Goal: Information Seeking & Learning: Learn about a topic

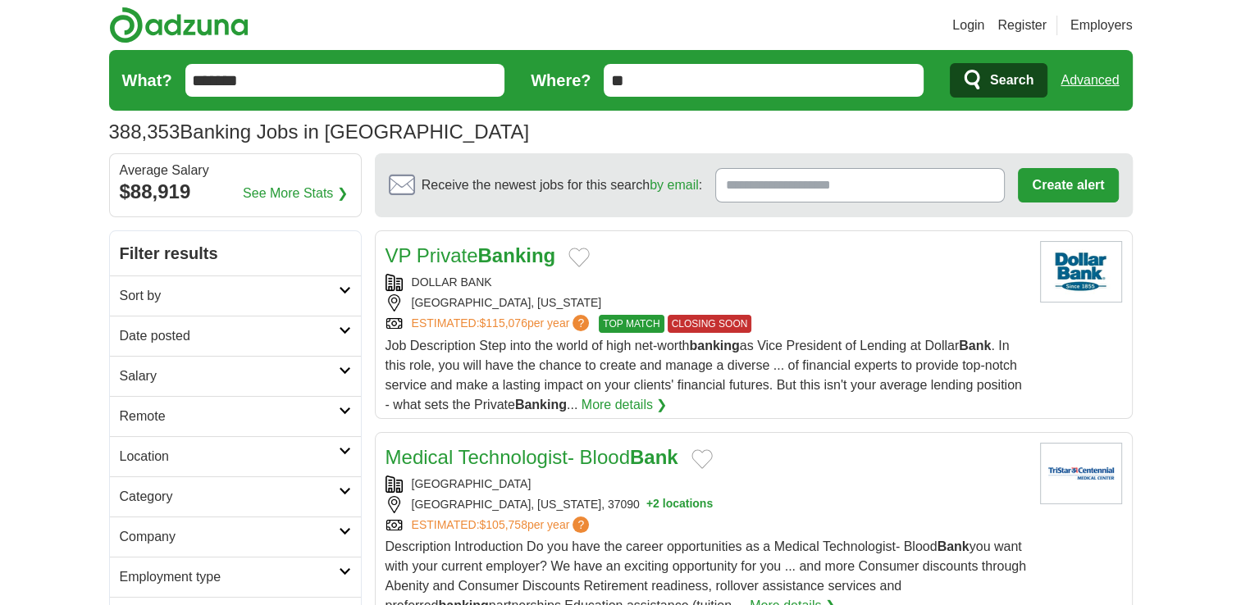
click at [530, 261] on strong "Banking" at bounding box center [516, 255] width 78 height 22
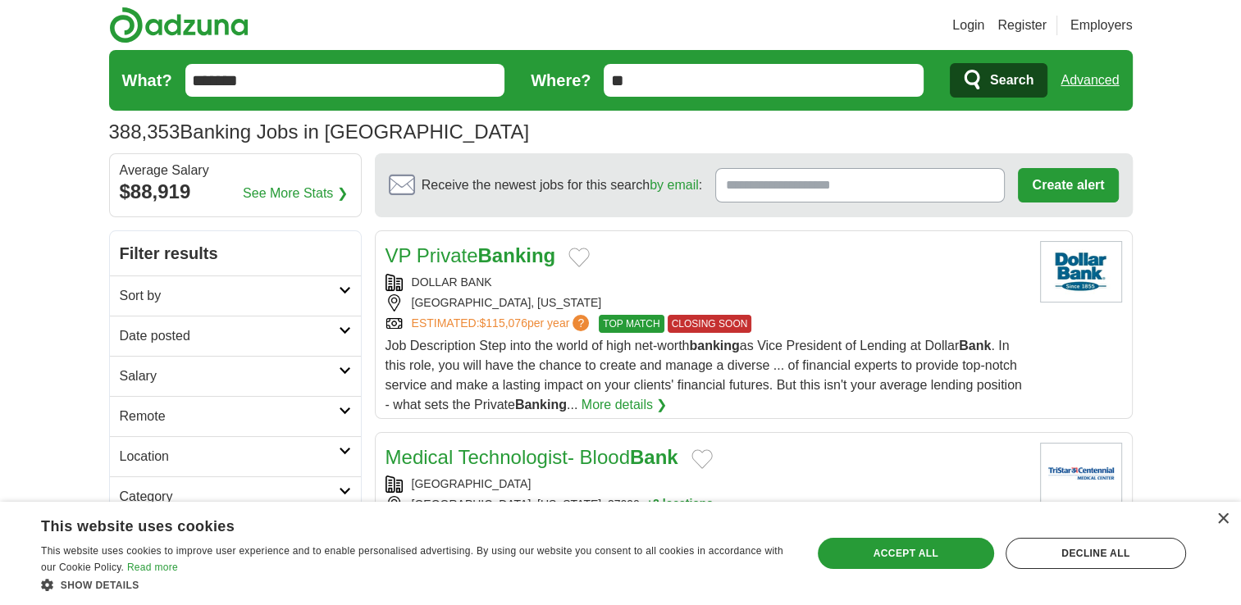
click at [1079, 84] on link "Advanced" at bounding box center [1089, 80] width 58 height 33
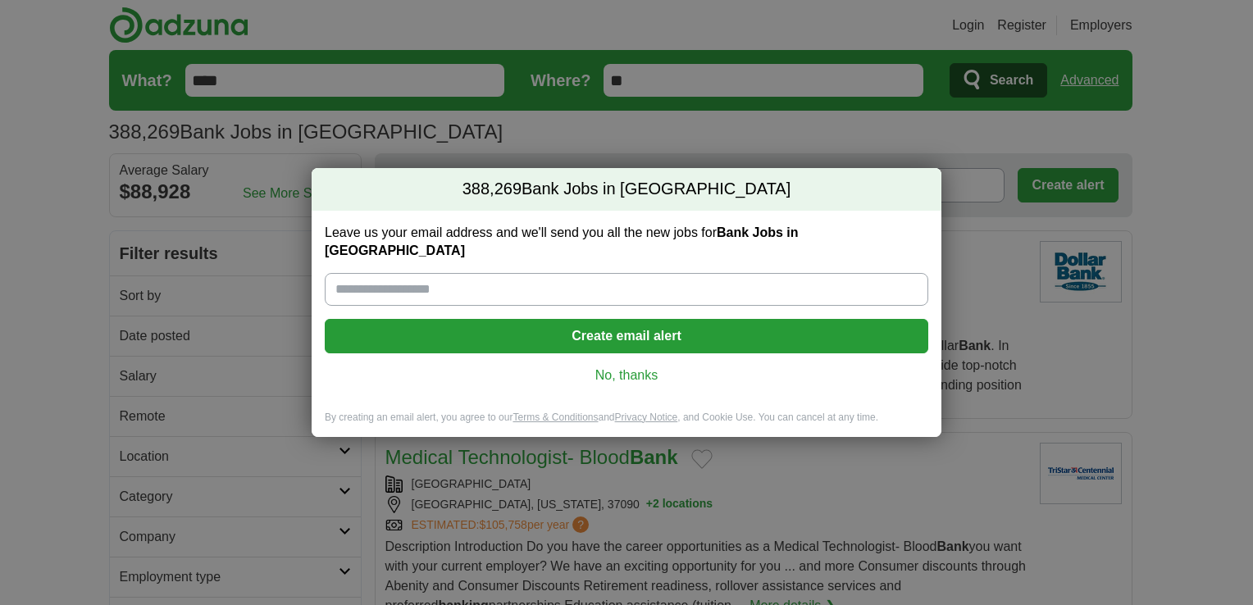
click at [641, 368] on link "No, thanks" at bounding box center [626, 376] width 577 height 18
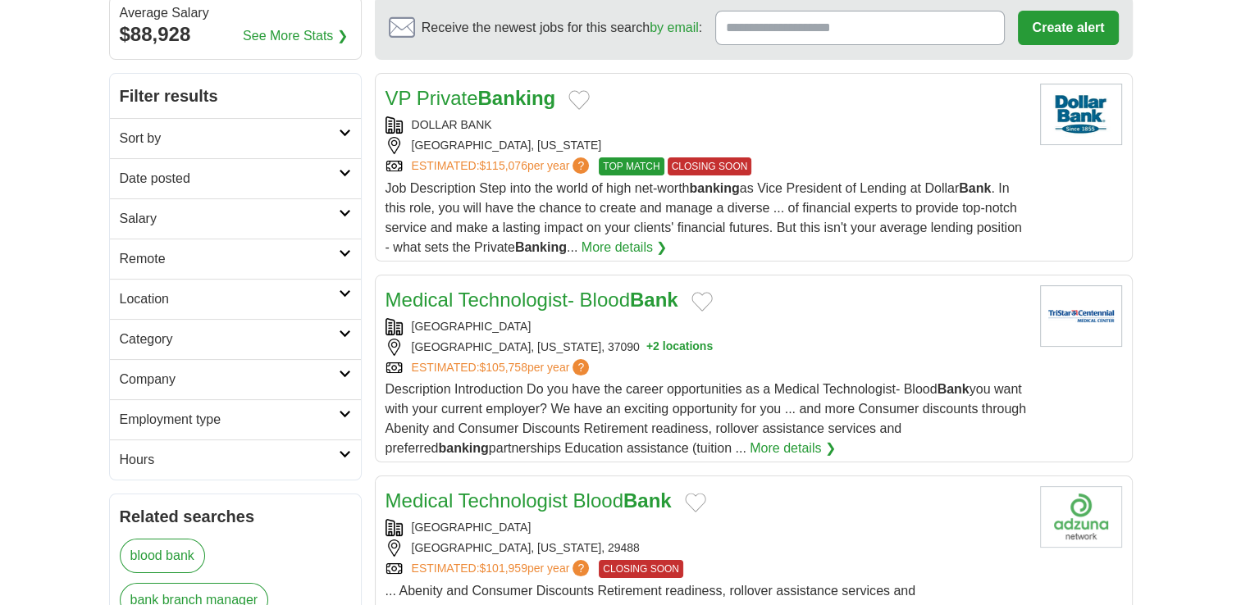
scroll to position [157, 0]
click at [341, 135] on link "Sort by" at bounding box center [235, 138] width 251 height 40
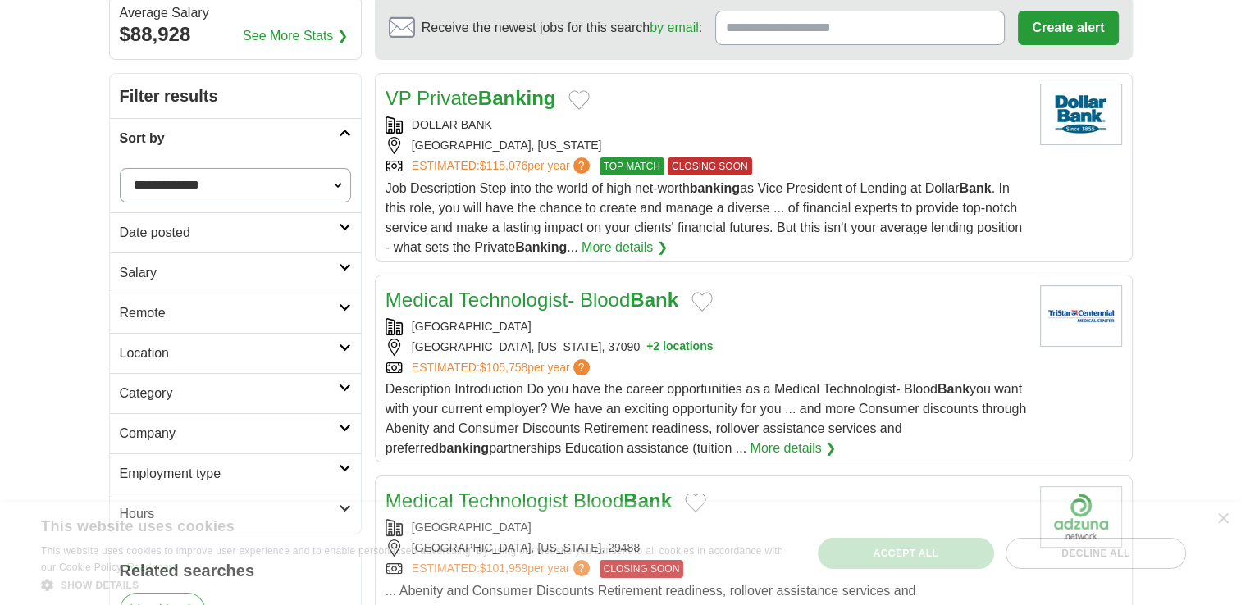
click at [292, 182] on select "**********" at bounding box center [235, 185] width 231 height 34
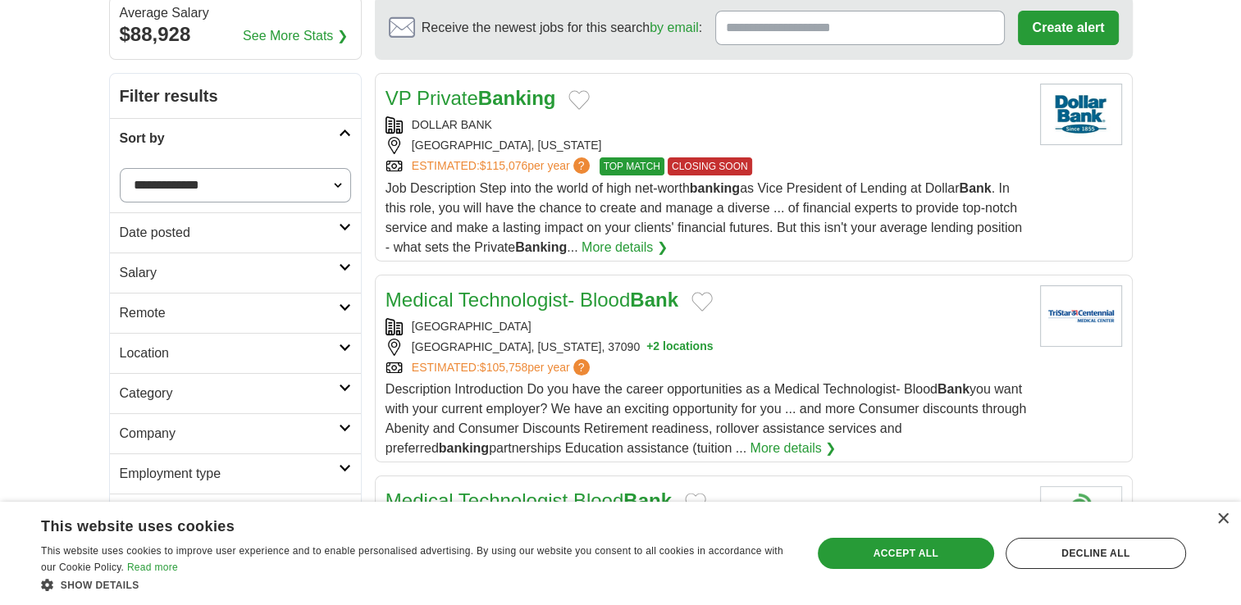
click at [292, 182] on select "**********" at bounding box center [235, 185] width 231 height 34
click at [344, 140] on link "Sort by" at bounding box center [235, 138] width 251 height 40
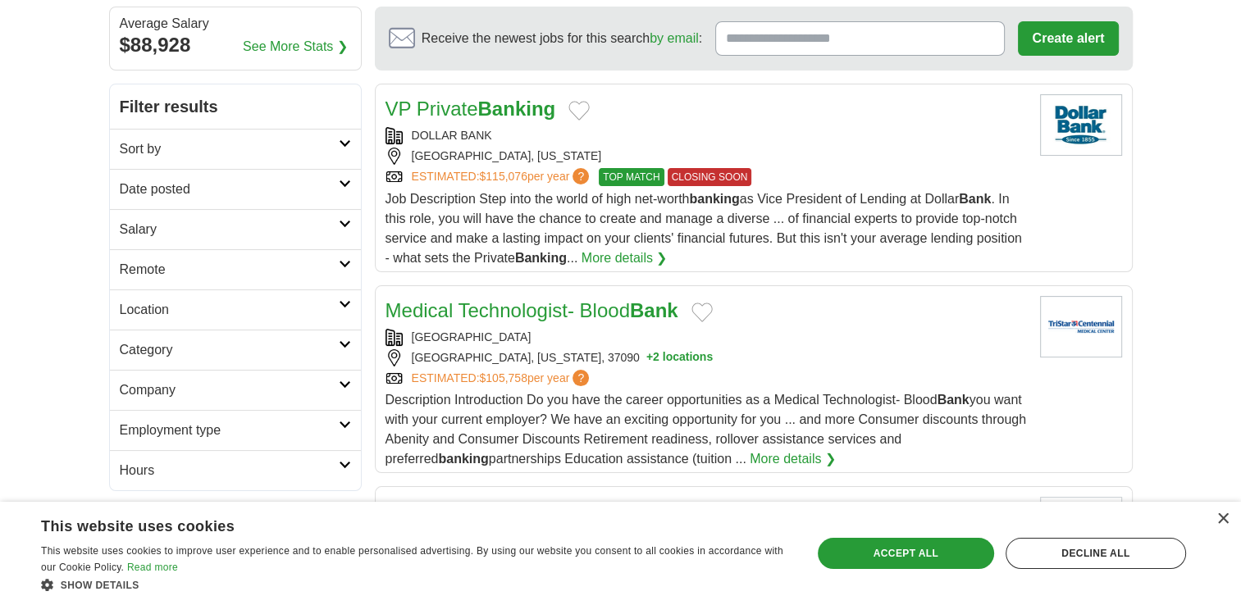
scroll to position [146, 0]
click at [339, 222] on icon at bounding box center [345, 225] width 12 height 8
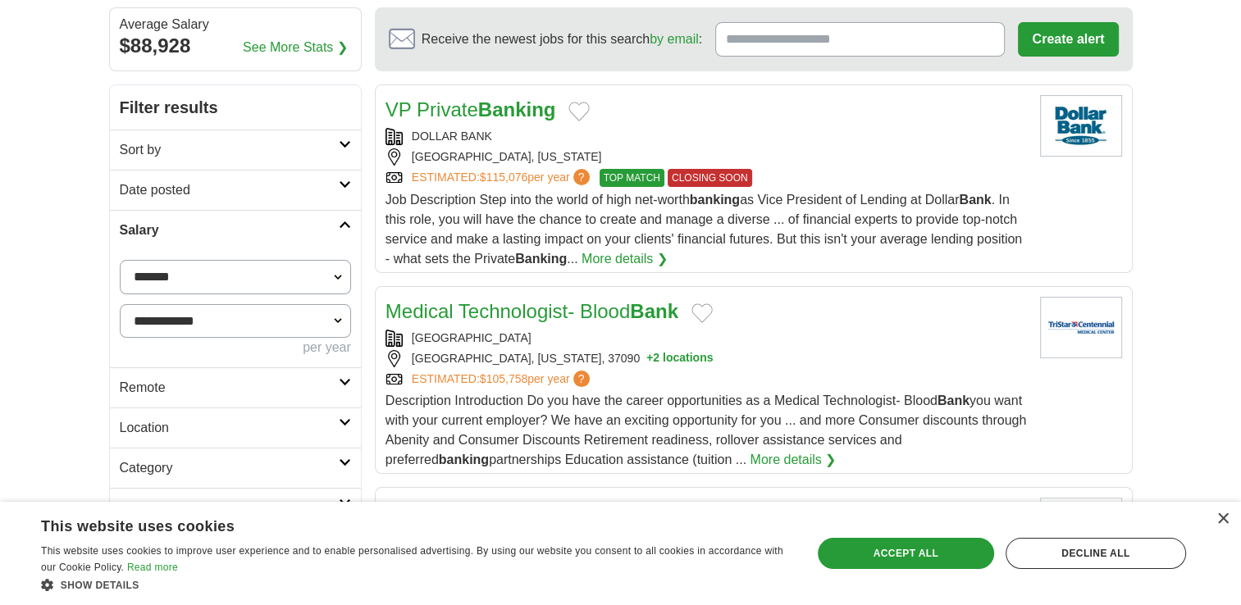
click at [338, 222] on h2 "Salary" at bounding box center [229, 231] width 219 height 20
click at [342, 184] on icon at bounding box center [345, 184] width 12 height 8
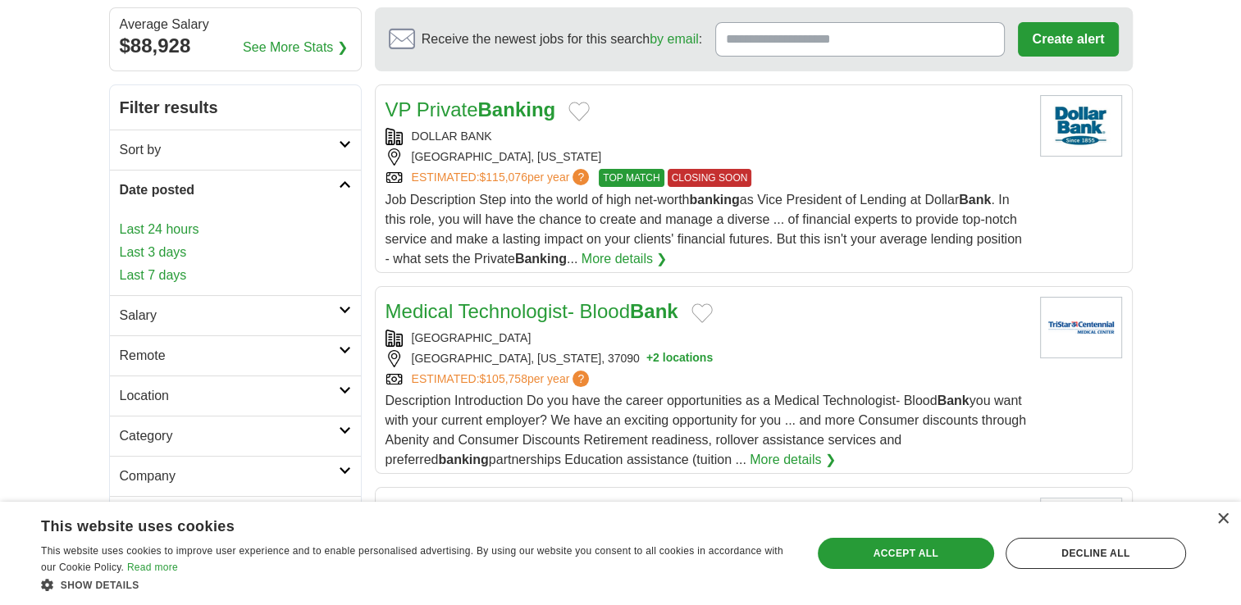
click at [342, 184] on icon at bounding box center [345, 184] width 12 height 8
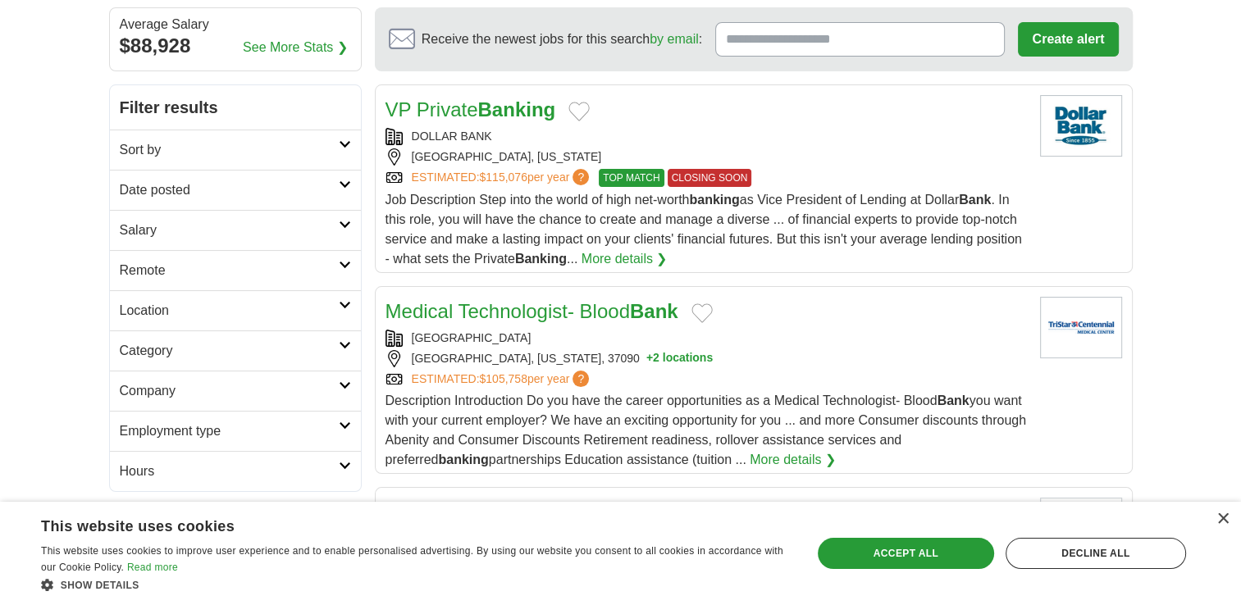
click at [342, 184] on icon at bounding box center [345, 184] width 12 height 8
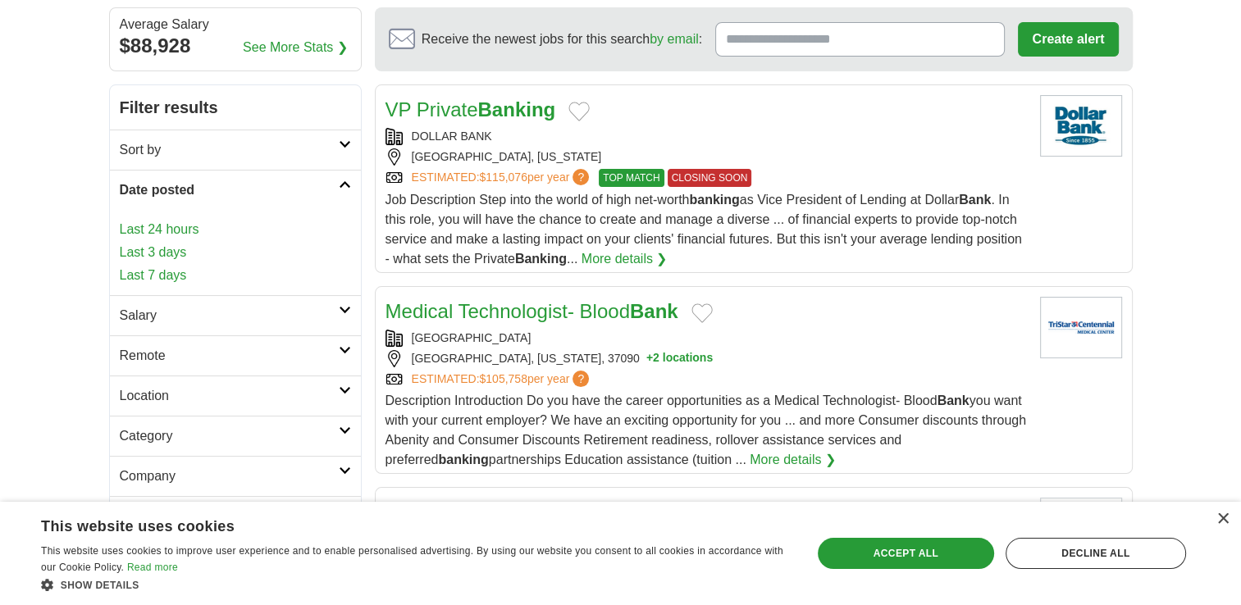
click at [342, 184] on icon at bounding box center [345, 184] width 12 height 8
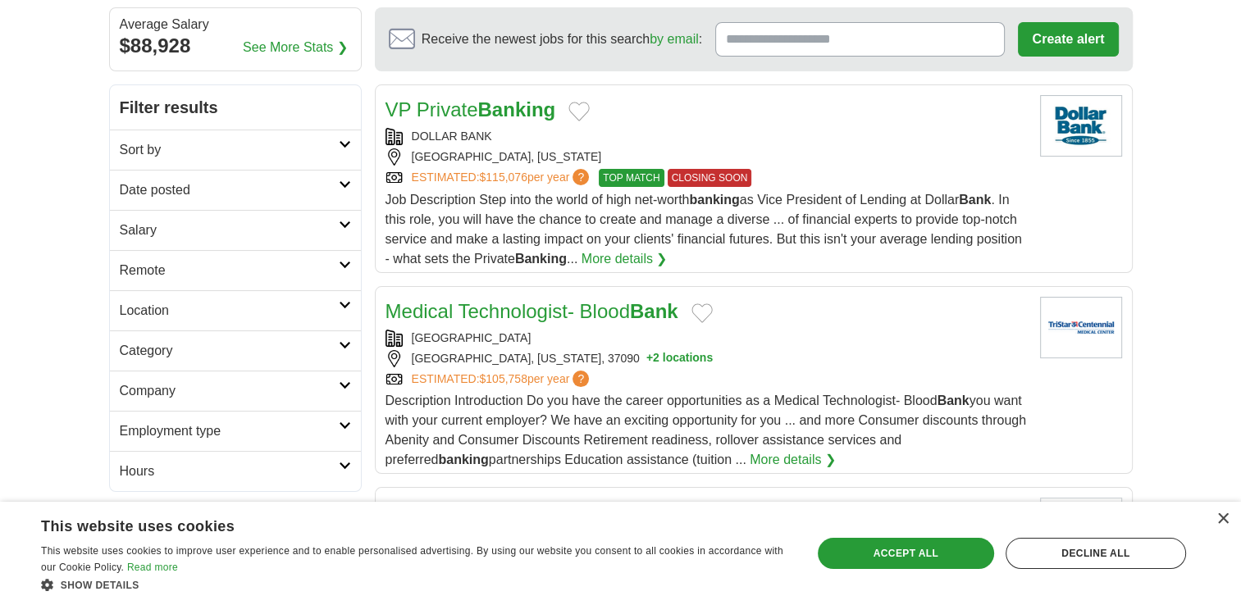
click at [335, 149] on h2 "Sort by" at bounding box center [229, 150] width 219 height 20
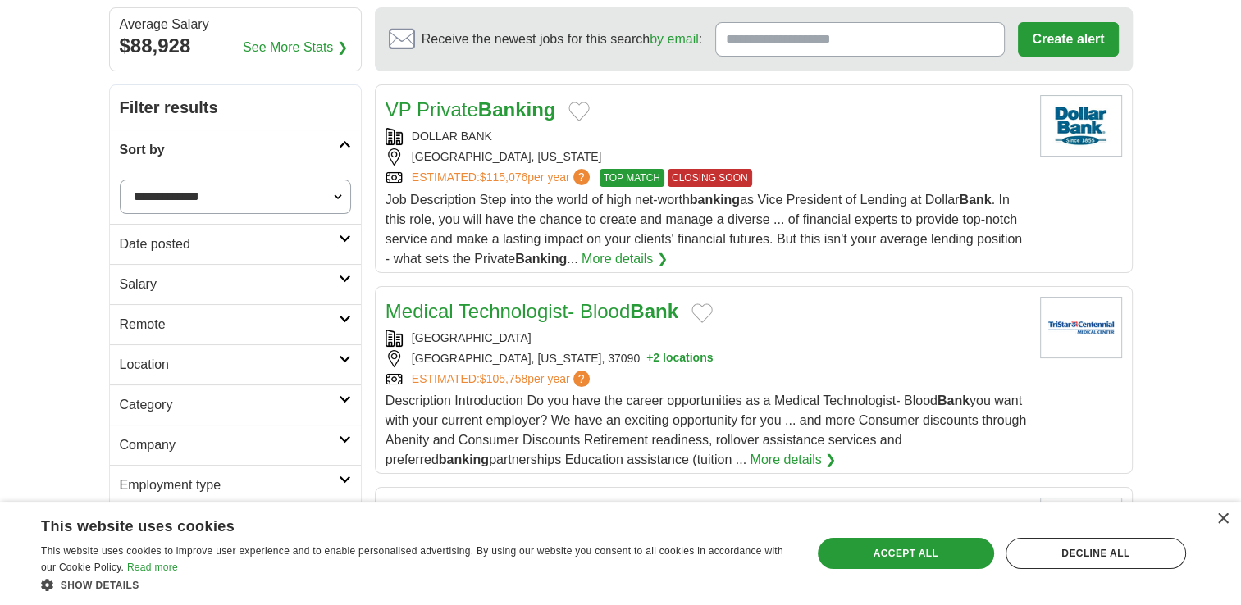
click at [313, 198] on select "**********" at bounding box center [235, 197] width 231 height 34
click at [314, 198] on select "**********" at bounding box center [235, 197] width 231 height 34
click at [344, 243] on link "Date posted" at bounding box center [235, 244] width 251 height 40
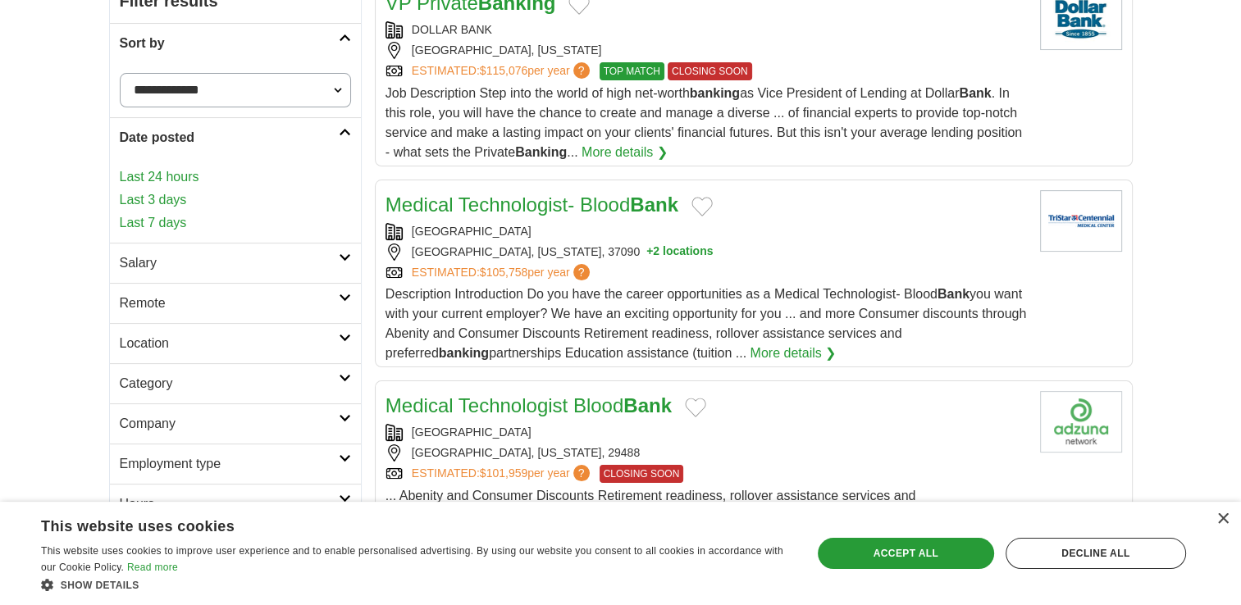
scroll to position [254, 0]
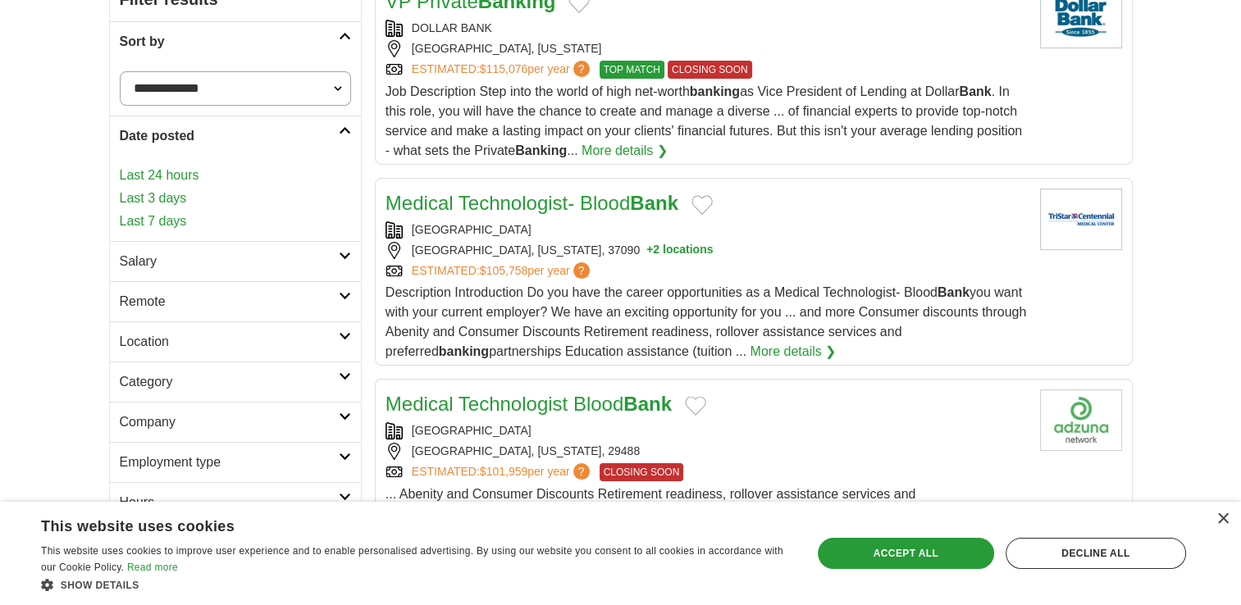
click at [331, 261] on h2 "Salary" at bounding box center [229, 262] width 219 height 20
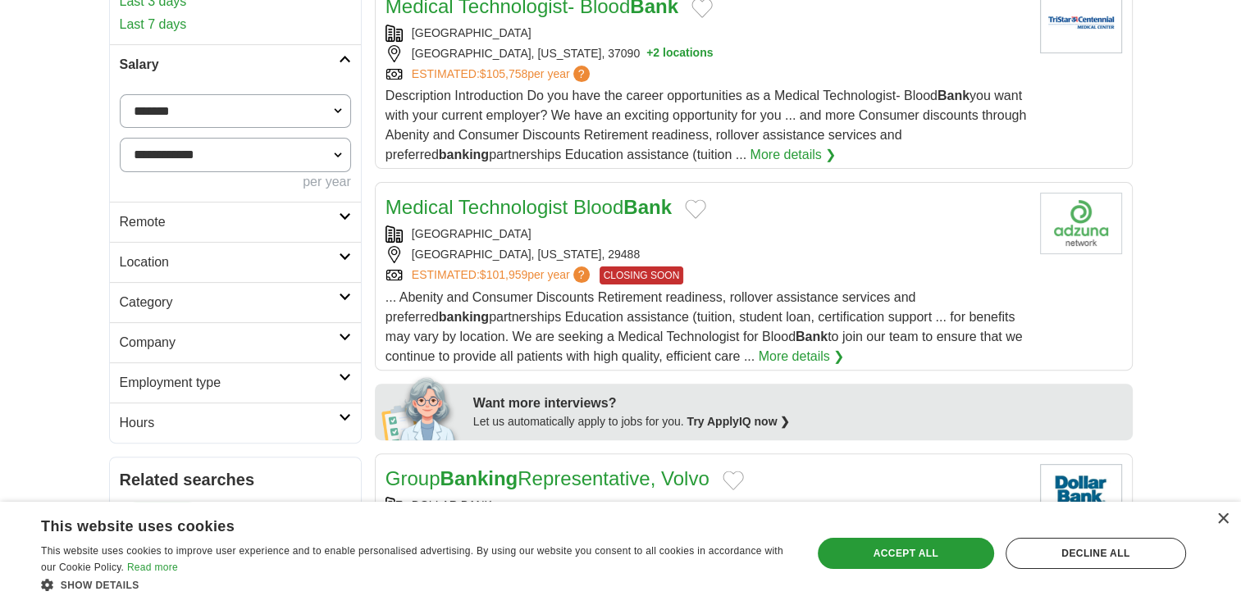
click at [323, 228] on h2 "Remote" at bounding box center [229, 222] width 219 height 20
click at [303, 311] on link "Location" at bounding box center [235, 301] width 251 height 40
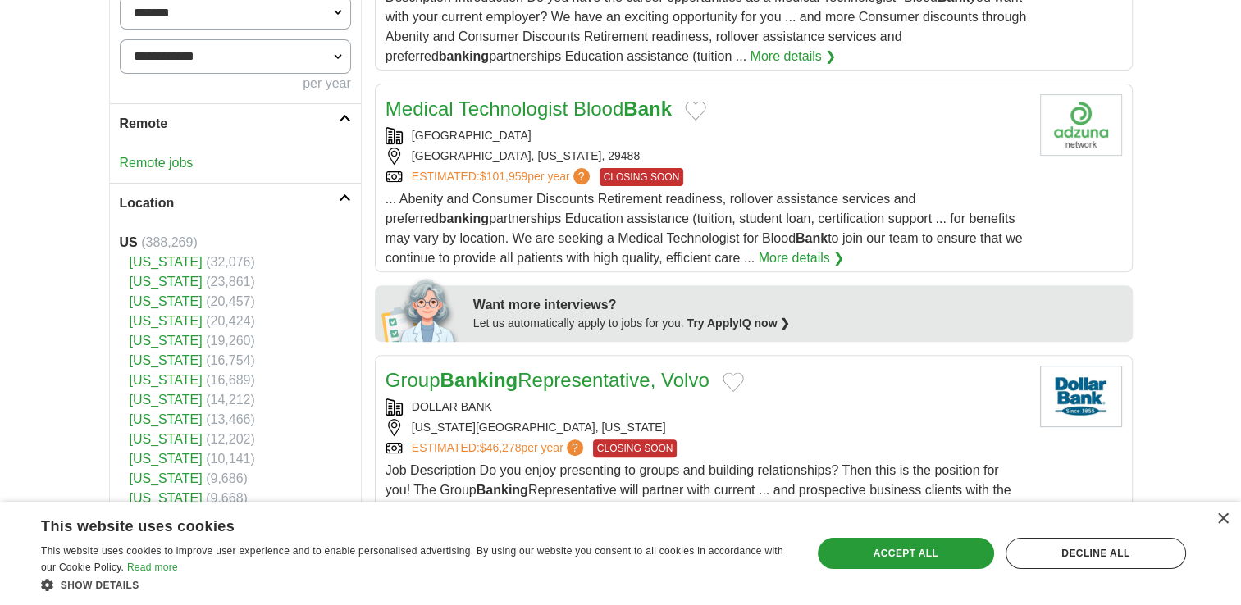
scroll to position [548, 0]
click at [318, 206] on h2 "Location" at bounding box center [229, 205] width 219 height 20
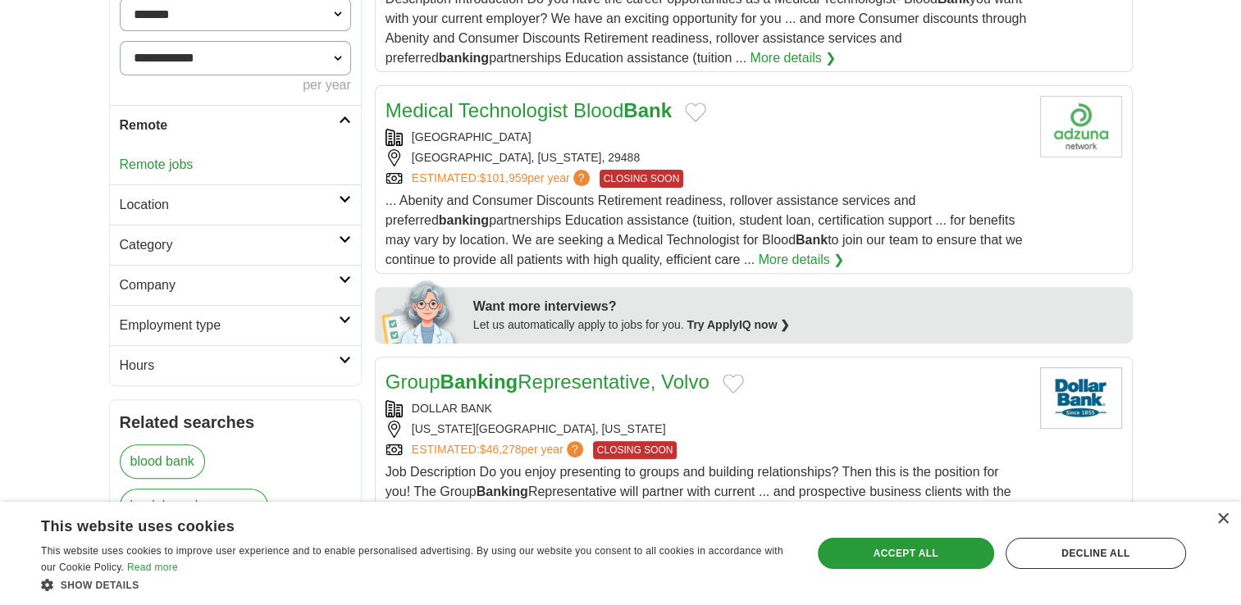
click at [308, 249] on h2 "Category" at bounding box center [229, 245] width 219 height 20
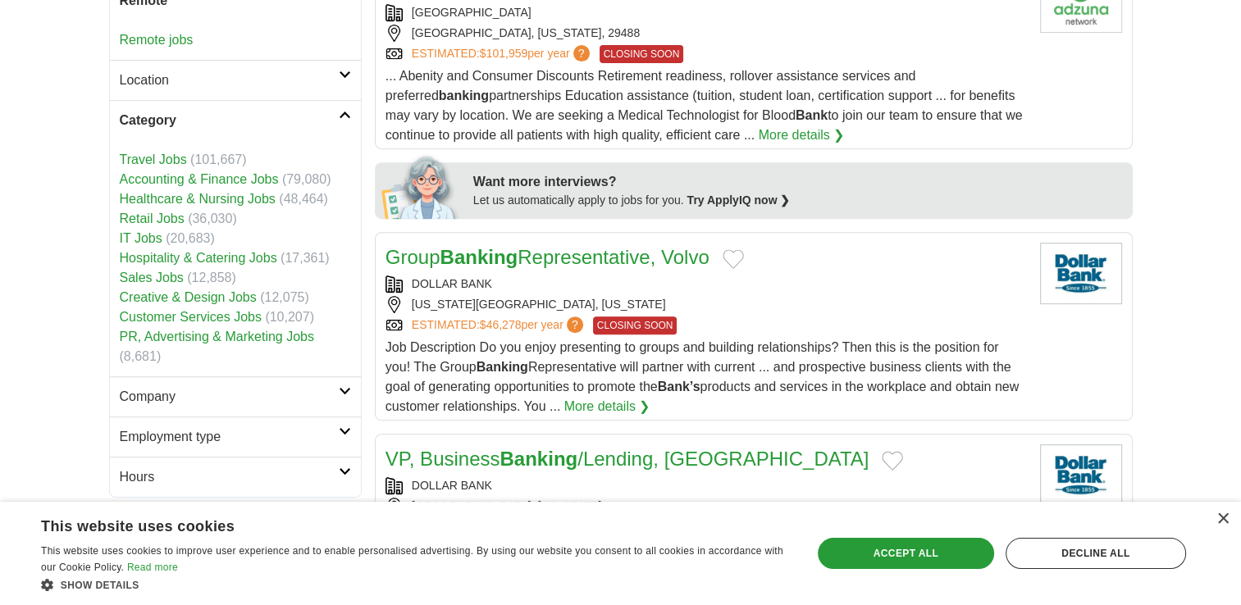
scroll to position [674, 0]
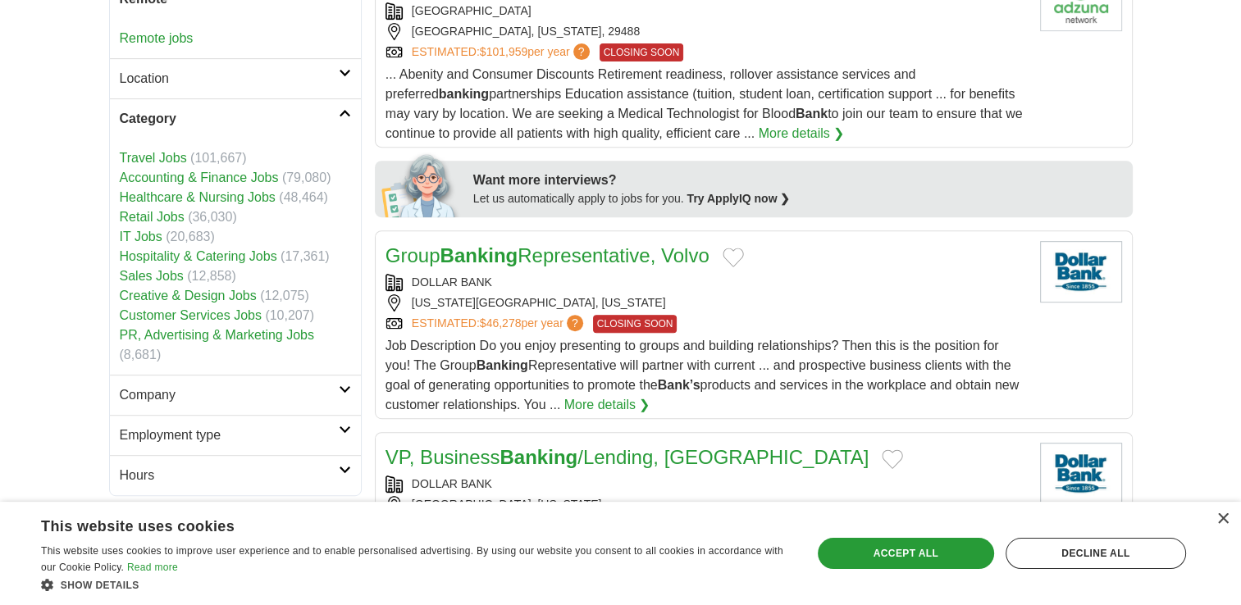
click at [305, 116] on h2 "Category" at bounding box center [229, 119] width 219 height 20
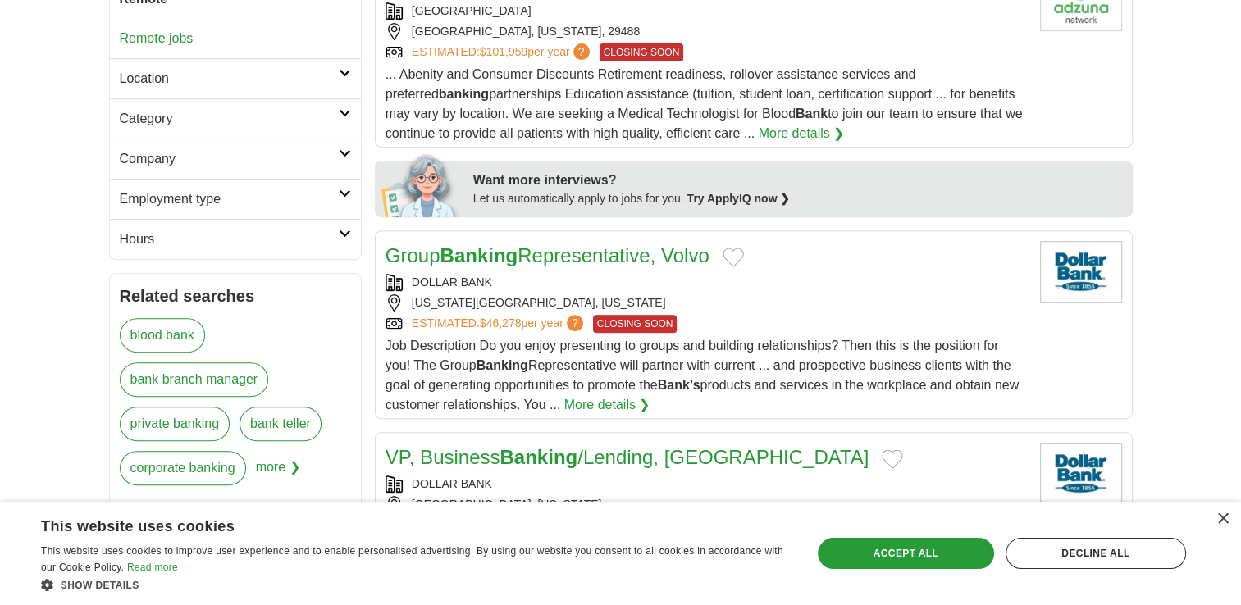
click at [309, 149] on h2 "Company" at bounding box center [229, 159] width 219 height 20
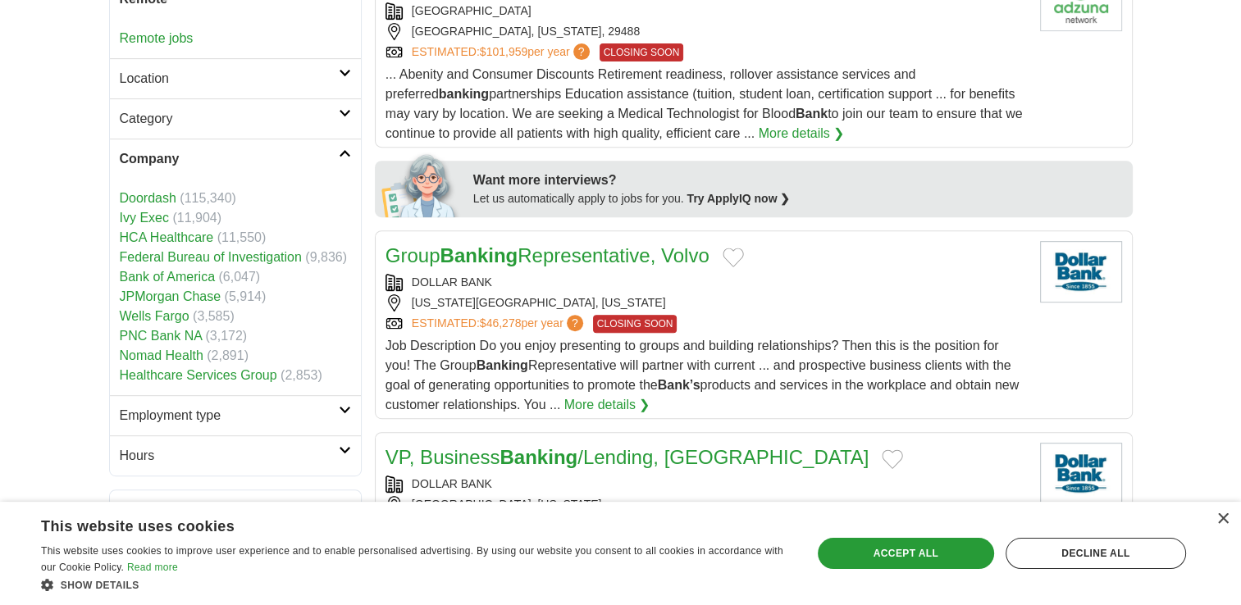
click at [309, 149] on h2 "Company" at bounding box center [229, 159] width 219 height 20
